Goal: Task Accomplishment & Management: Manage account settings

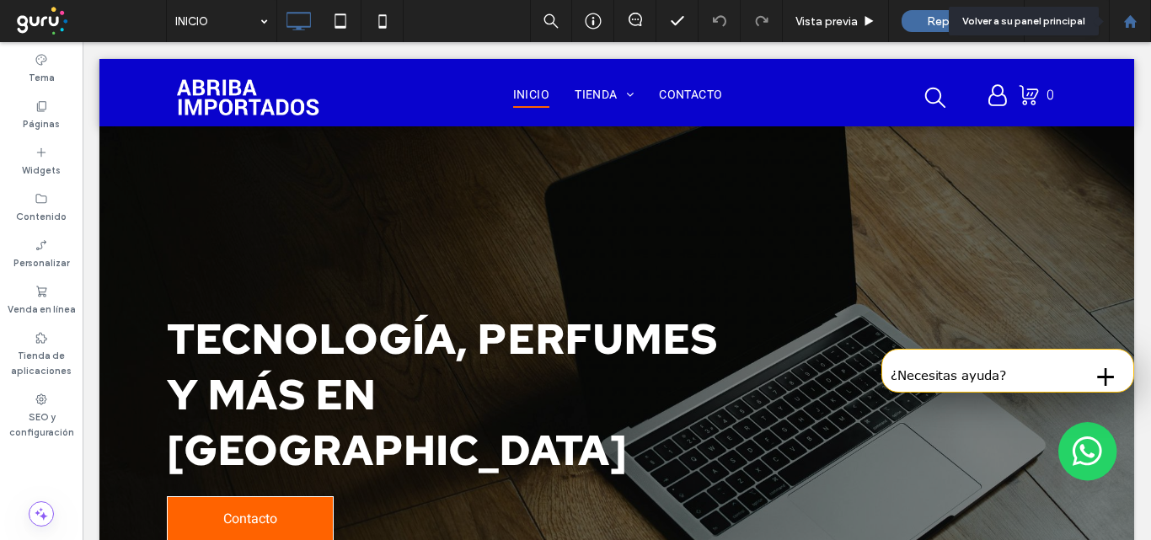
click at [1134, 17] on icon at bounding box center [1130, 21] width 14 height 14
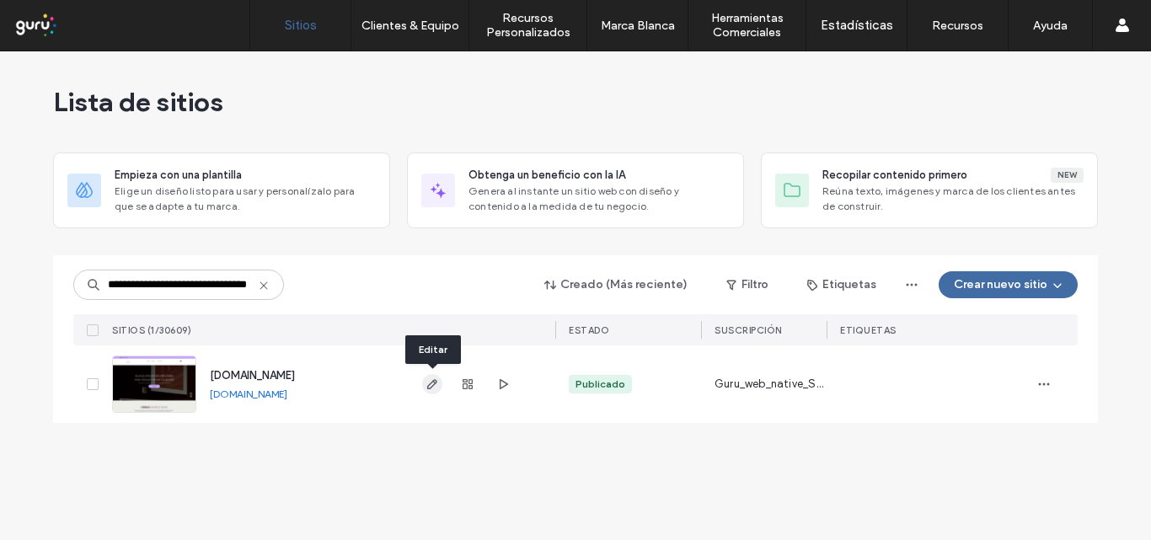
type input "**********"
click at [427, 380] on icon "button" at bounding box center [431, 383] width 13 height 13
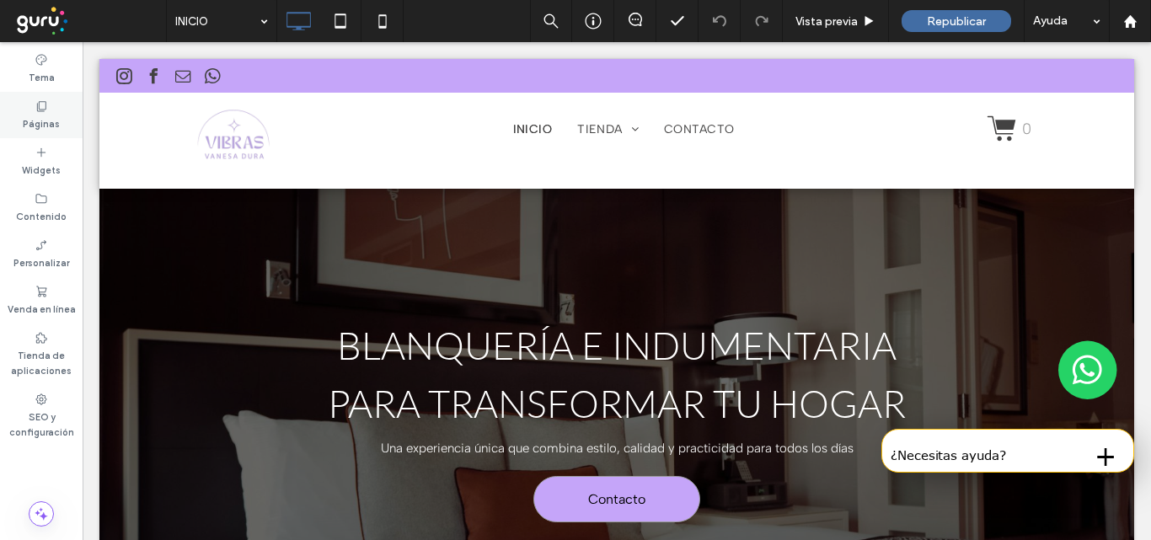
click at [37, 110] on use at bounding box center [41, 106] width 9 height 10
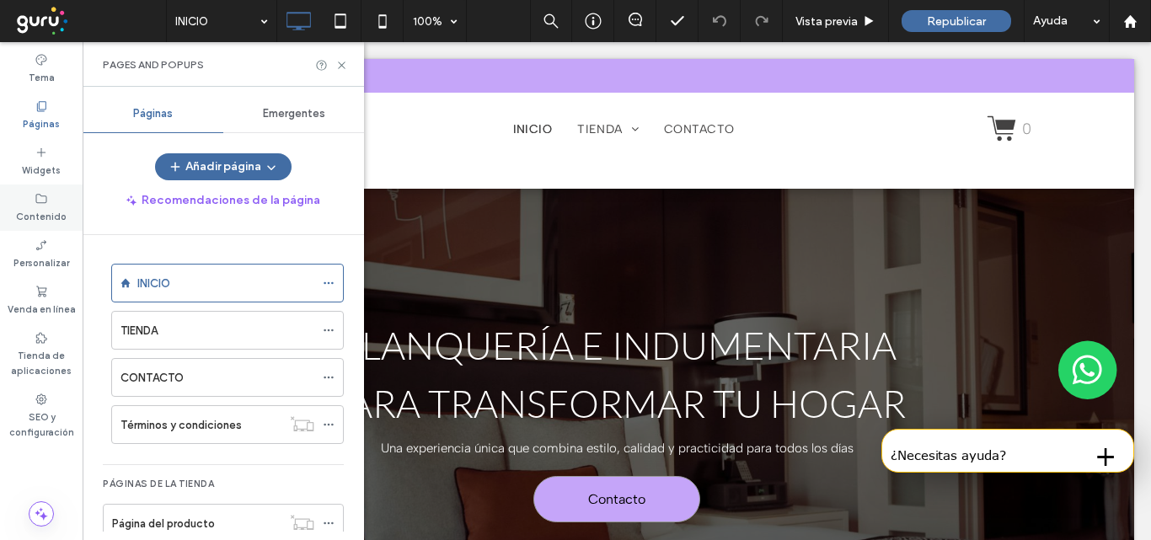
click at [51, 211] on label "Contenido" at bounding box center [41, 215] width 51 height 19
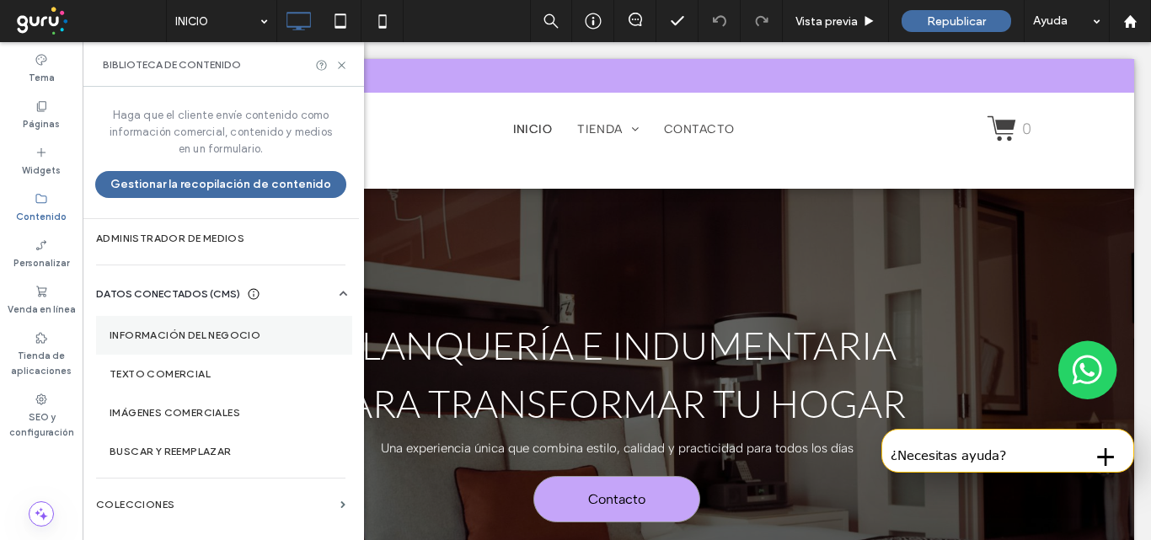
click at [166, 329] on label "Información del negocio" at bounding box center [224, 335] width 229 height 12
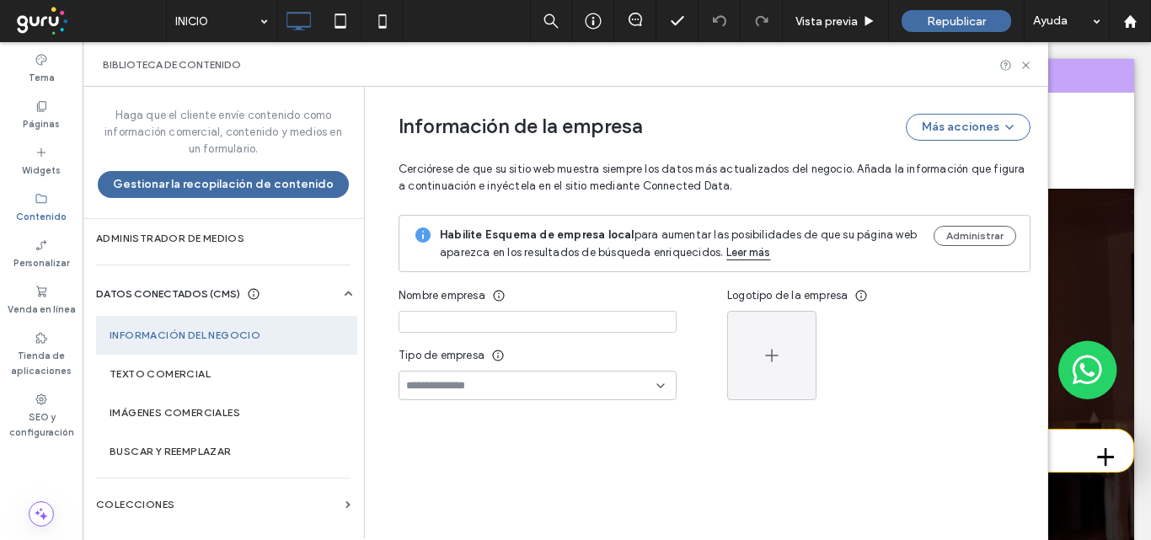
type input "**********"
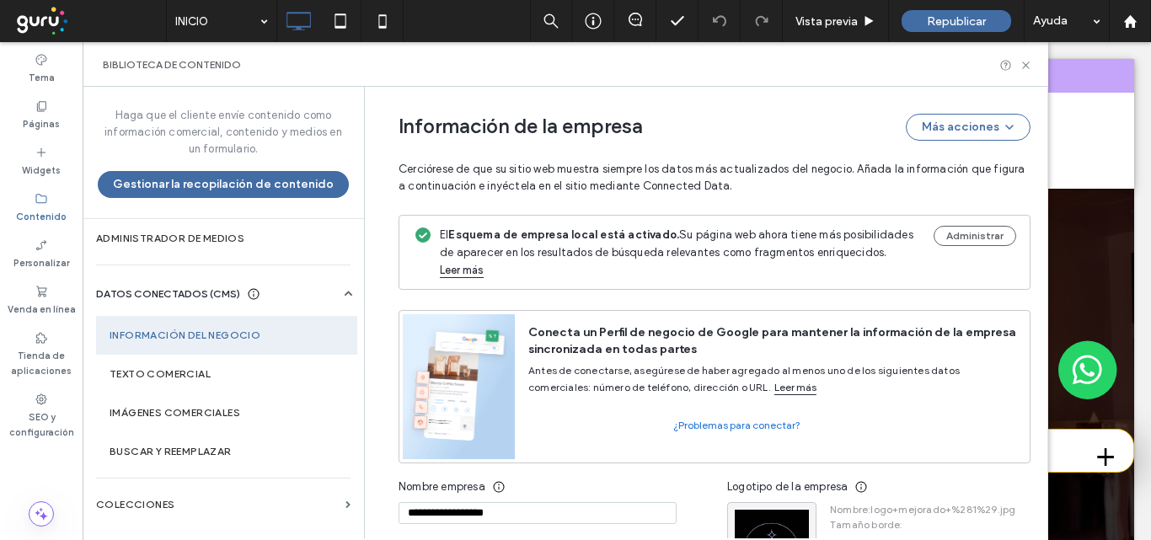
scroll to position [274, 0]
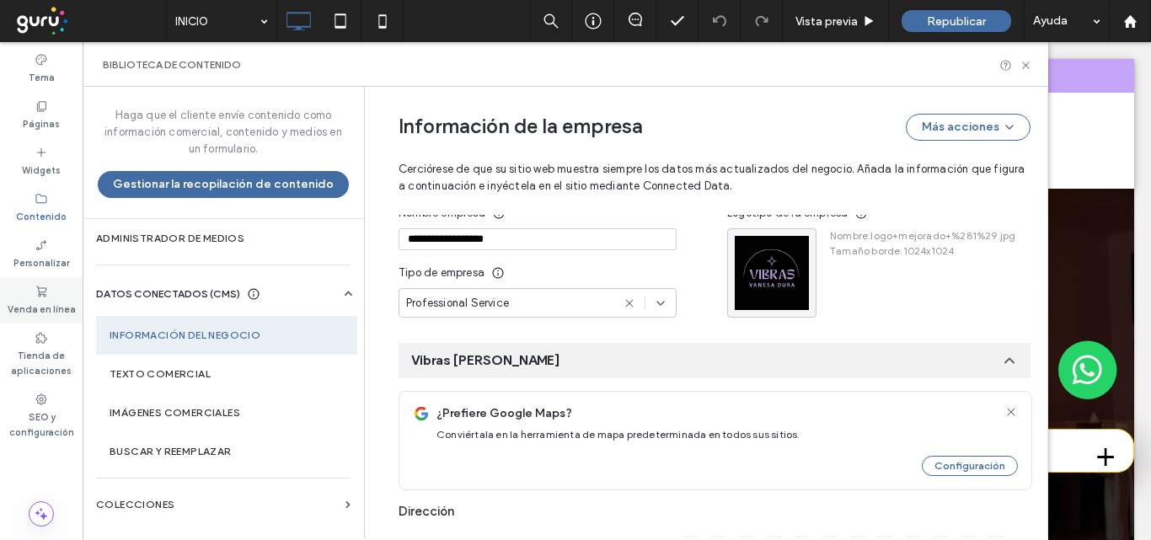
click at [51, 297] on div "Venda en línea" at bounding box center [41, 300] width 83 height 46
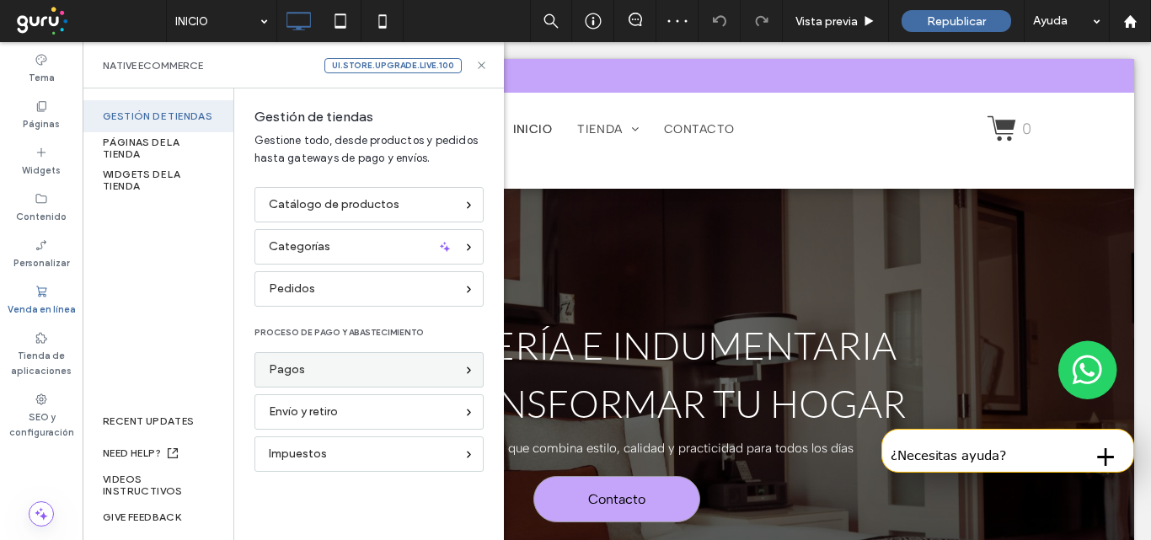
click at [442, 367] on div "Pagos" at bounding box center [362, 370] width 186 height 19
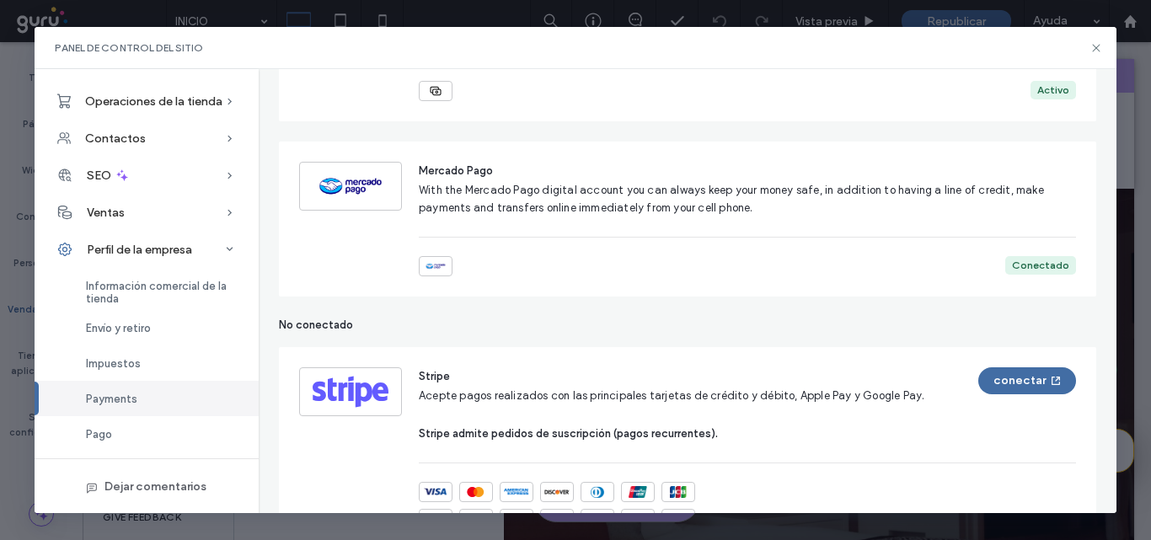
scroll to position [337, 0]
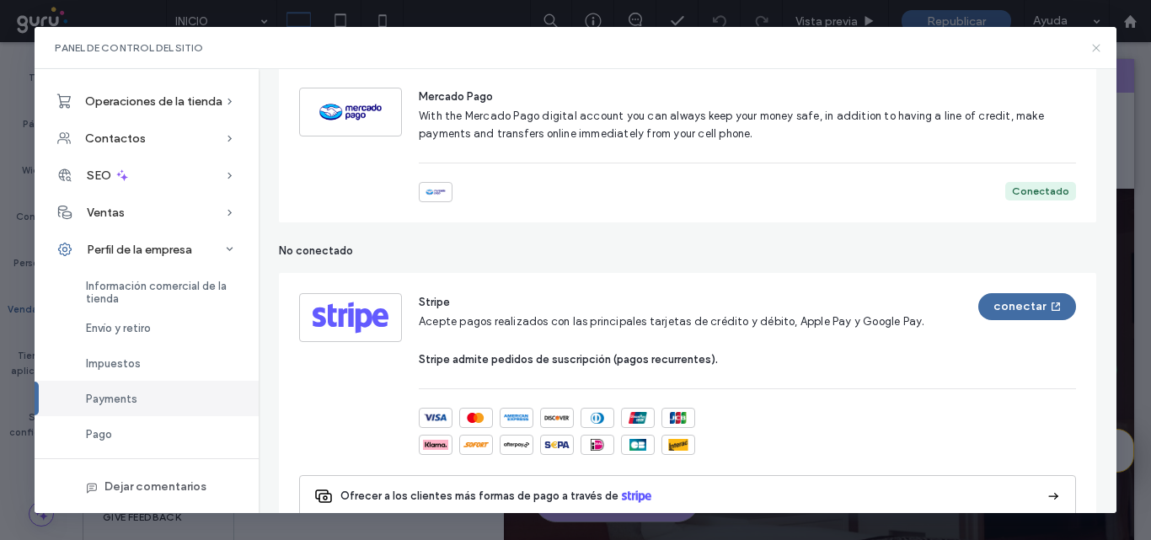
click at [1098, 48] on icon at bounding box center [1095, 47] width 13 height 13
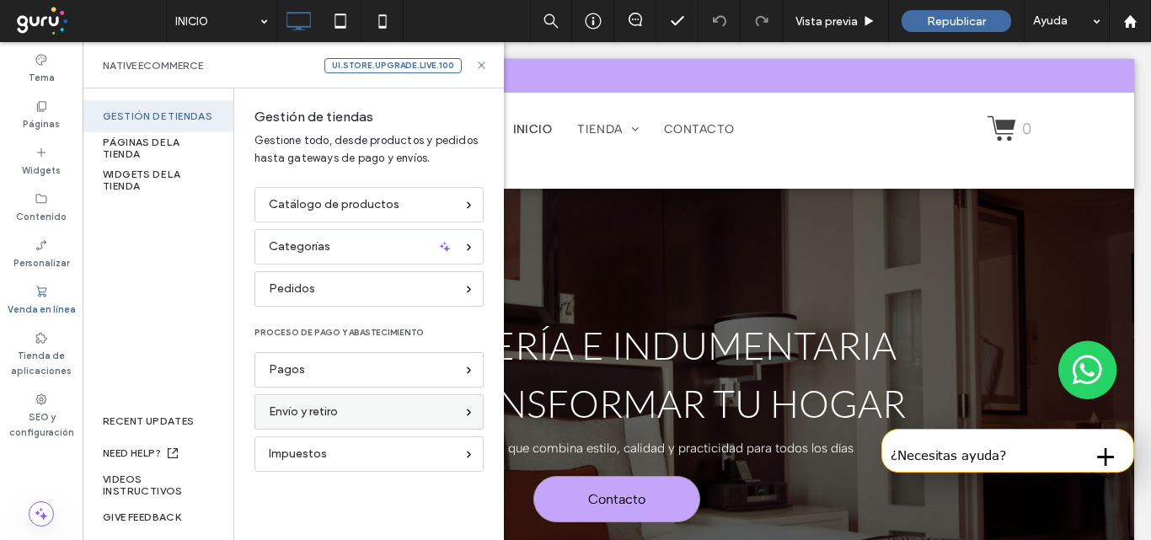
click at [340, 408] on div "Envío y retiro" at bounding box center [362, 412] width 186 height 19
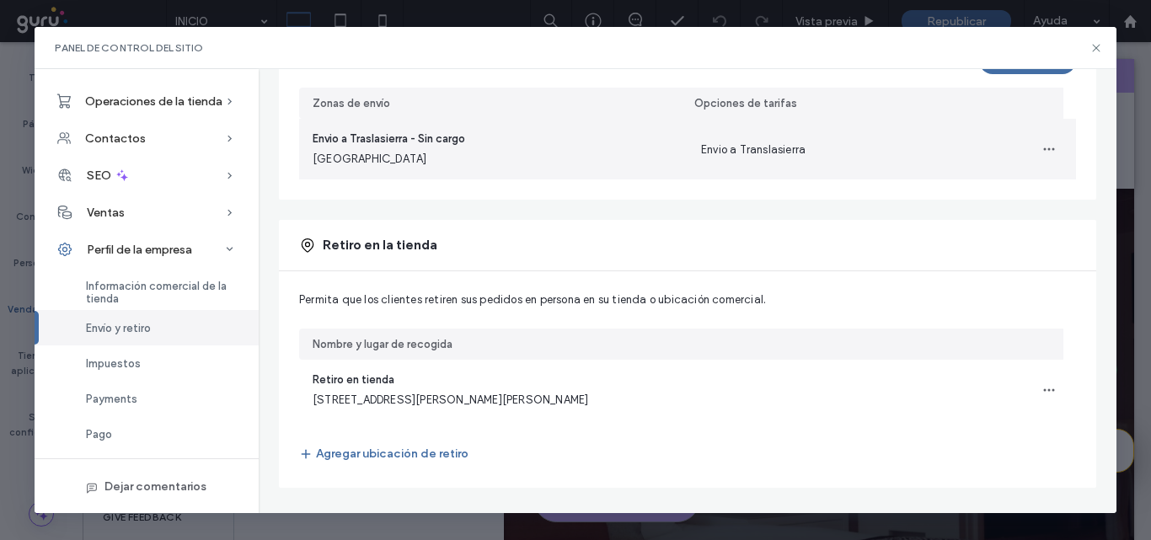
scroll to position [236, 0]
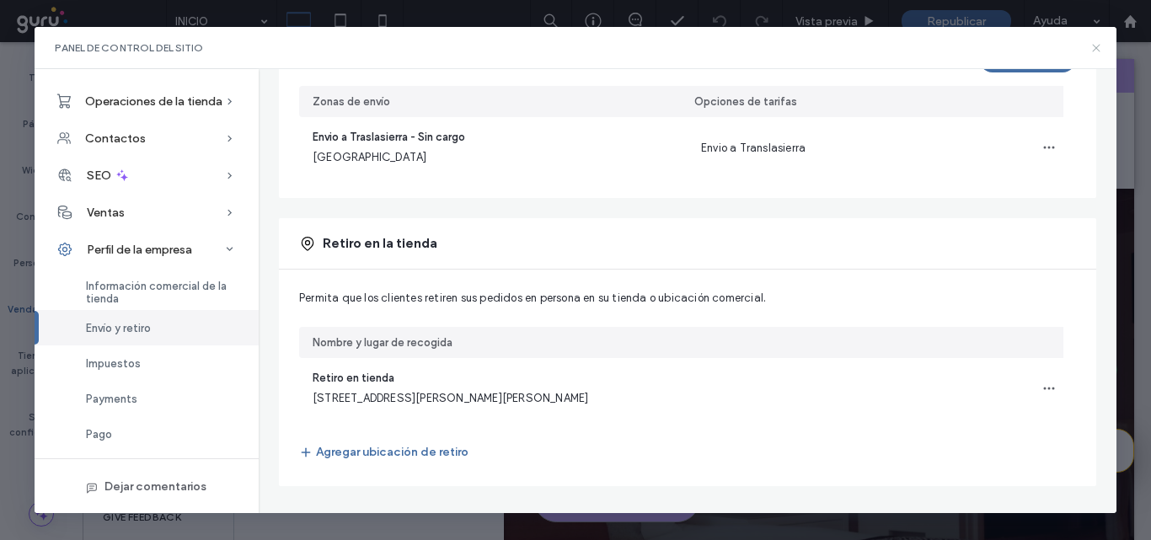
drag, startPoint x: 1094, startPoint y: 46, endPoint x: 696, endPoint y: 131, distance: 406.6
click at [1094, 46] on icon at bounding box center [1095, 47] width 13 height 13
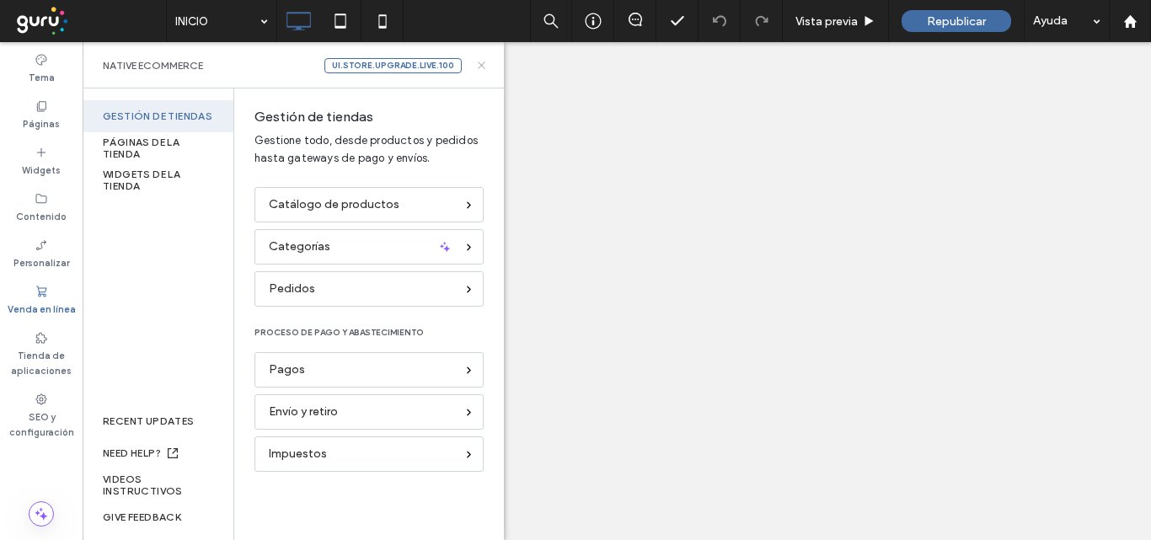
click at [483, 65] on icon at bounding box center [481, 65] width 13 height 13
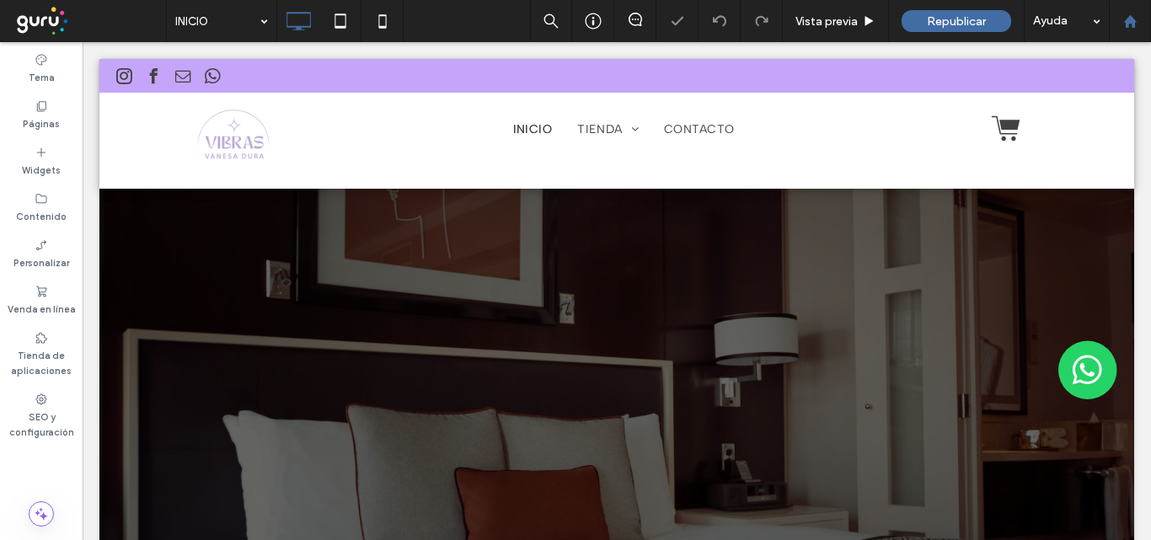
scroll to position [0, 0]
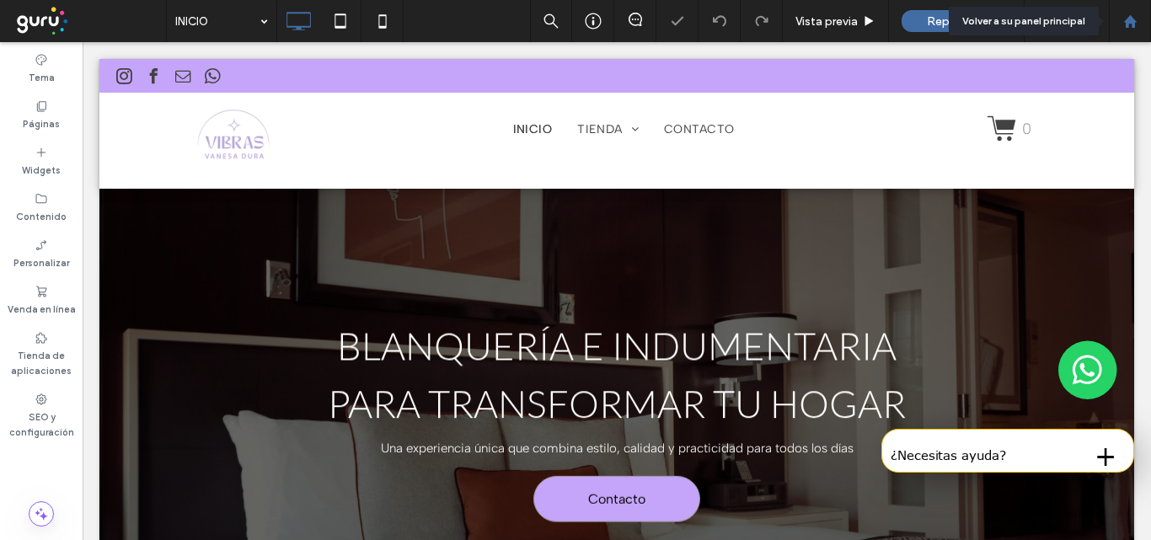
click at [1128, 27] on use at bounding box center [1129, 20] width 13 height 13
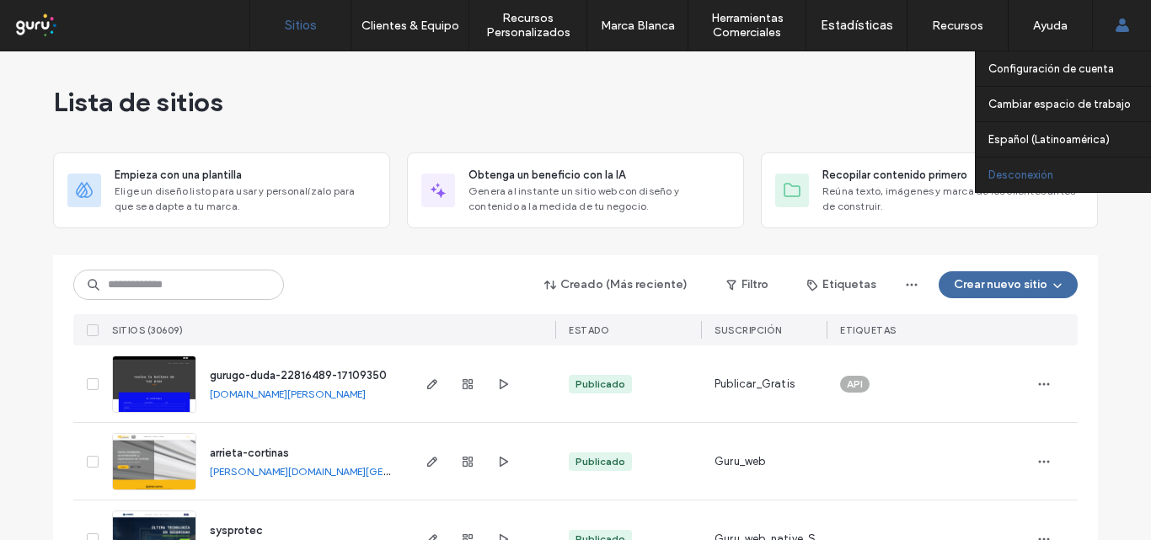
click at [1040, 177] on label "Desconexión" at bounding box center [1020, 174] width 65 height 13
